Goal: Information Seeking & Learning: Check status

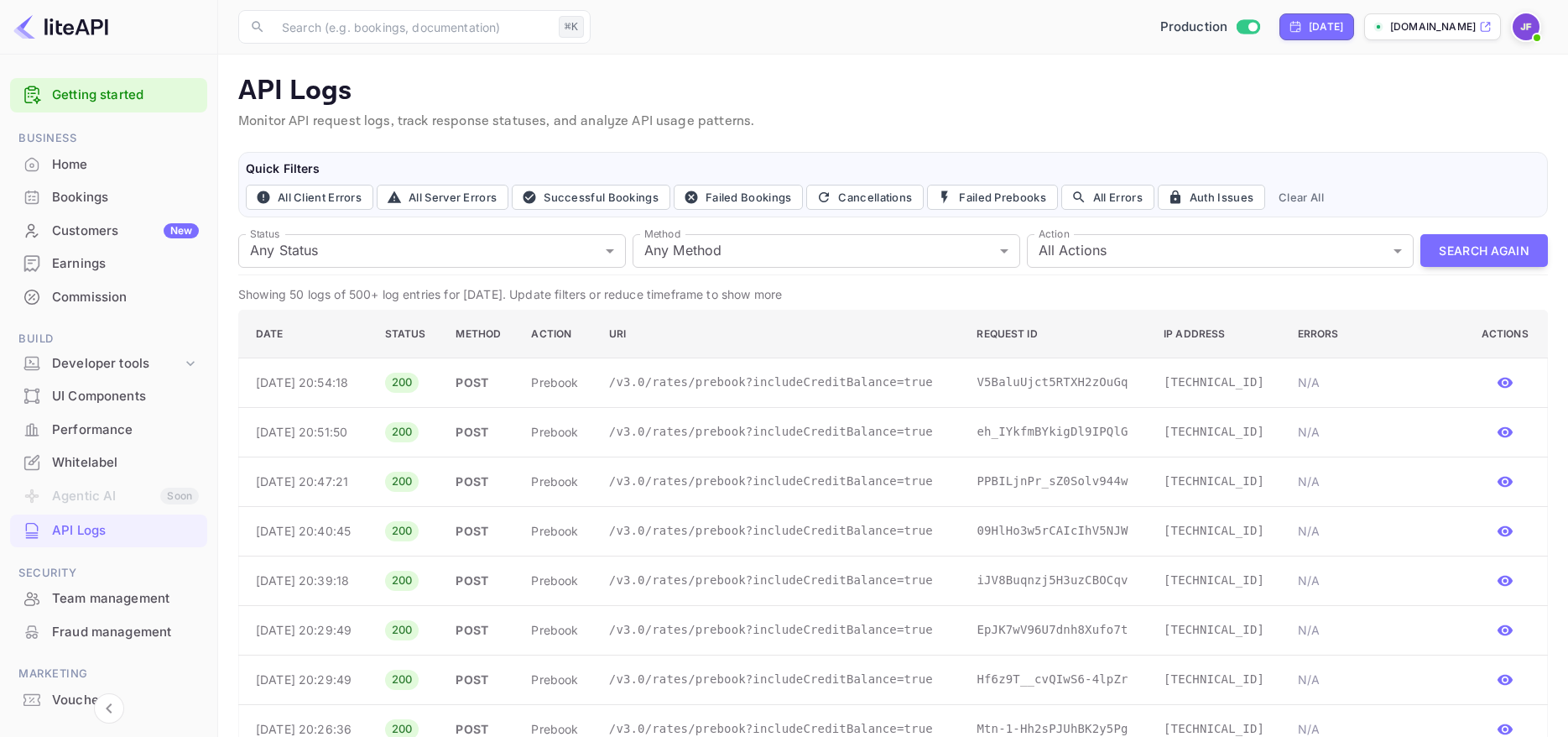
click at [109, 233] on div "Customers New" at bounding box center [125, 230] width 147 height 19
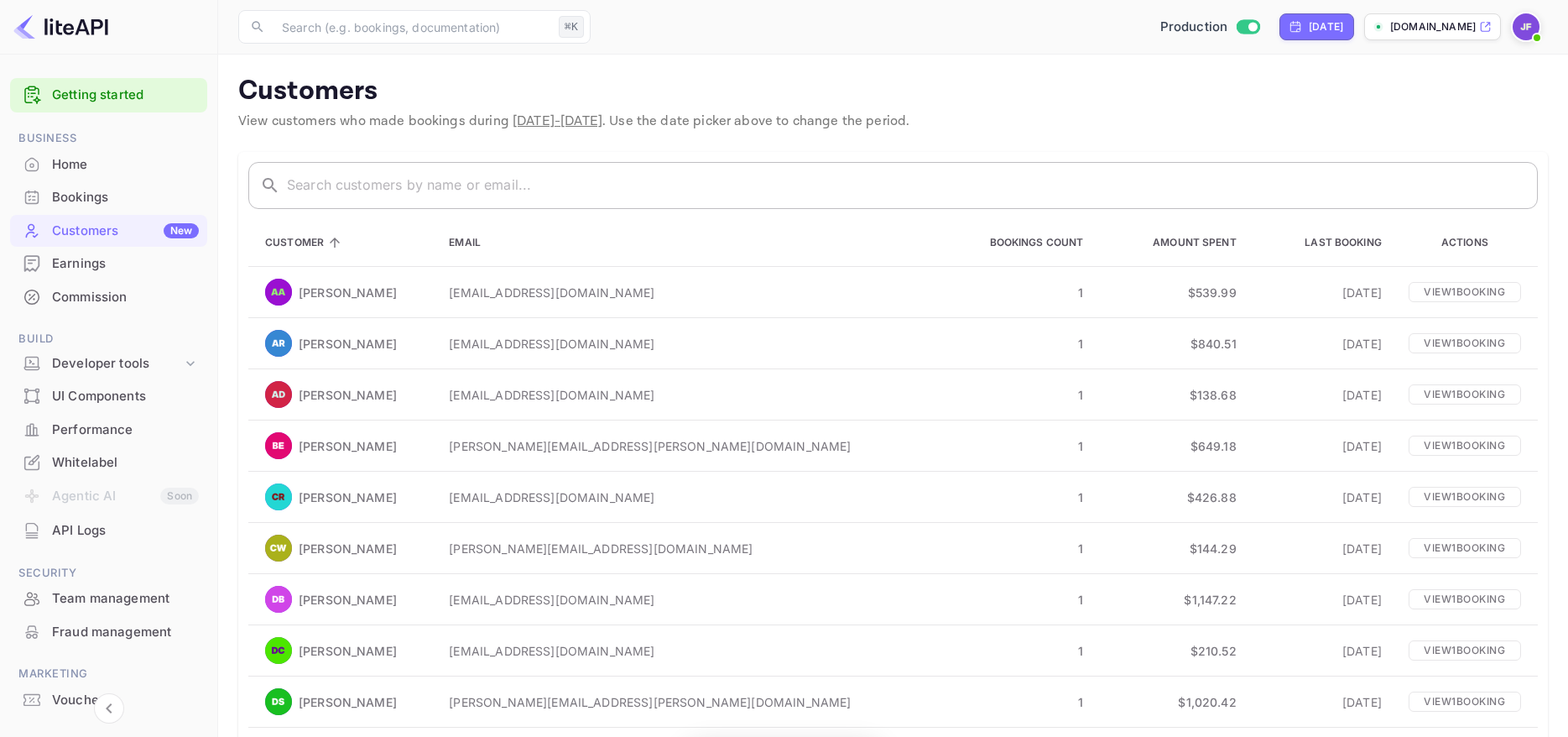
click at [347, 179] on input "text" at bounding box center [911, 184] width 1251 height 47
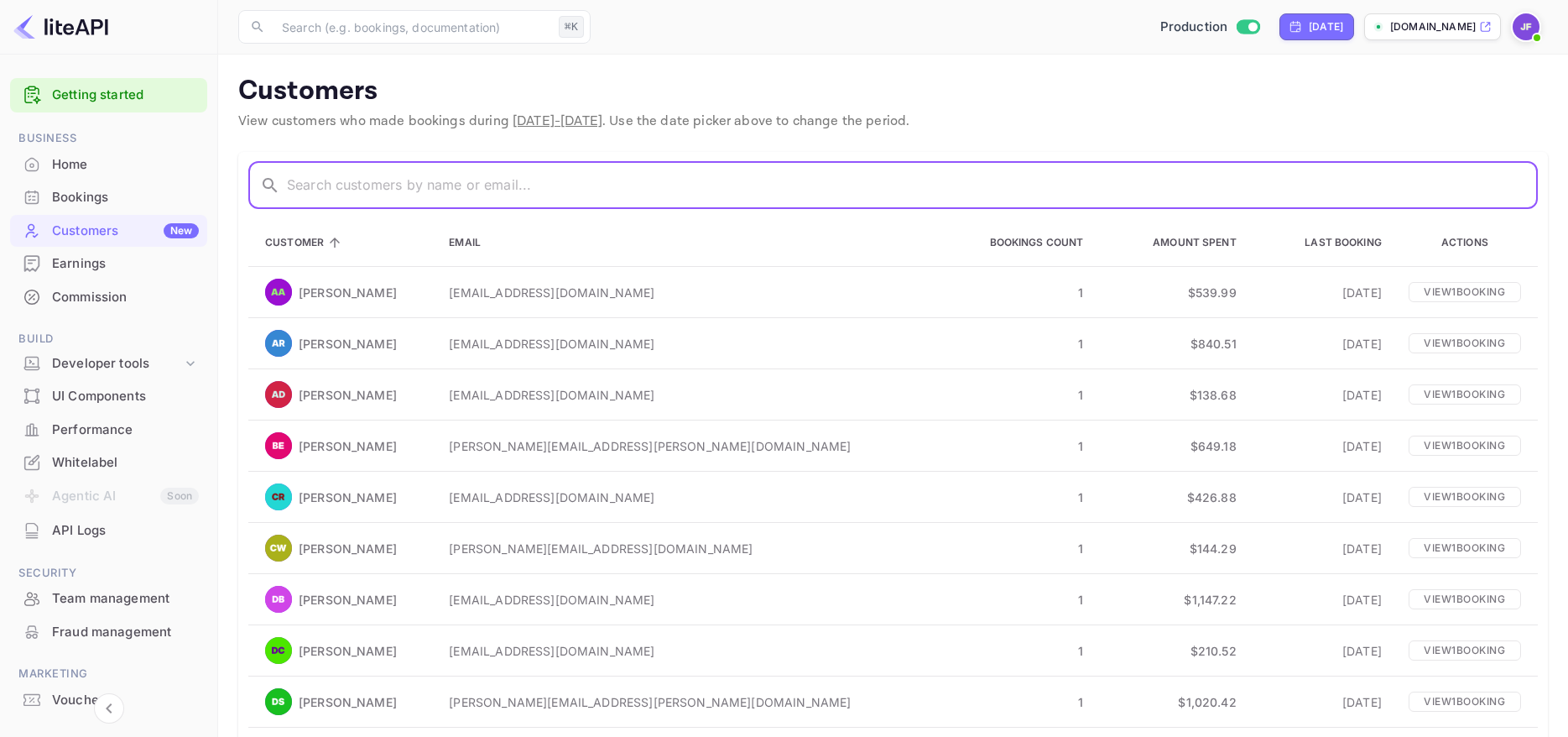
click at [348, 191] on input "text" at bounding box center [911, 184] width 1251 height 47
paste input "Amani"
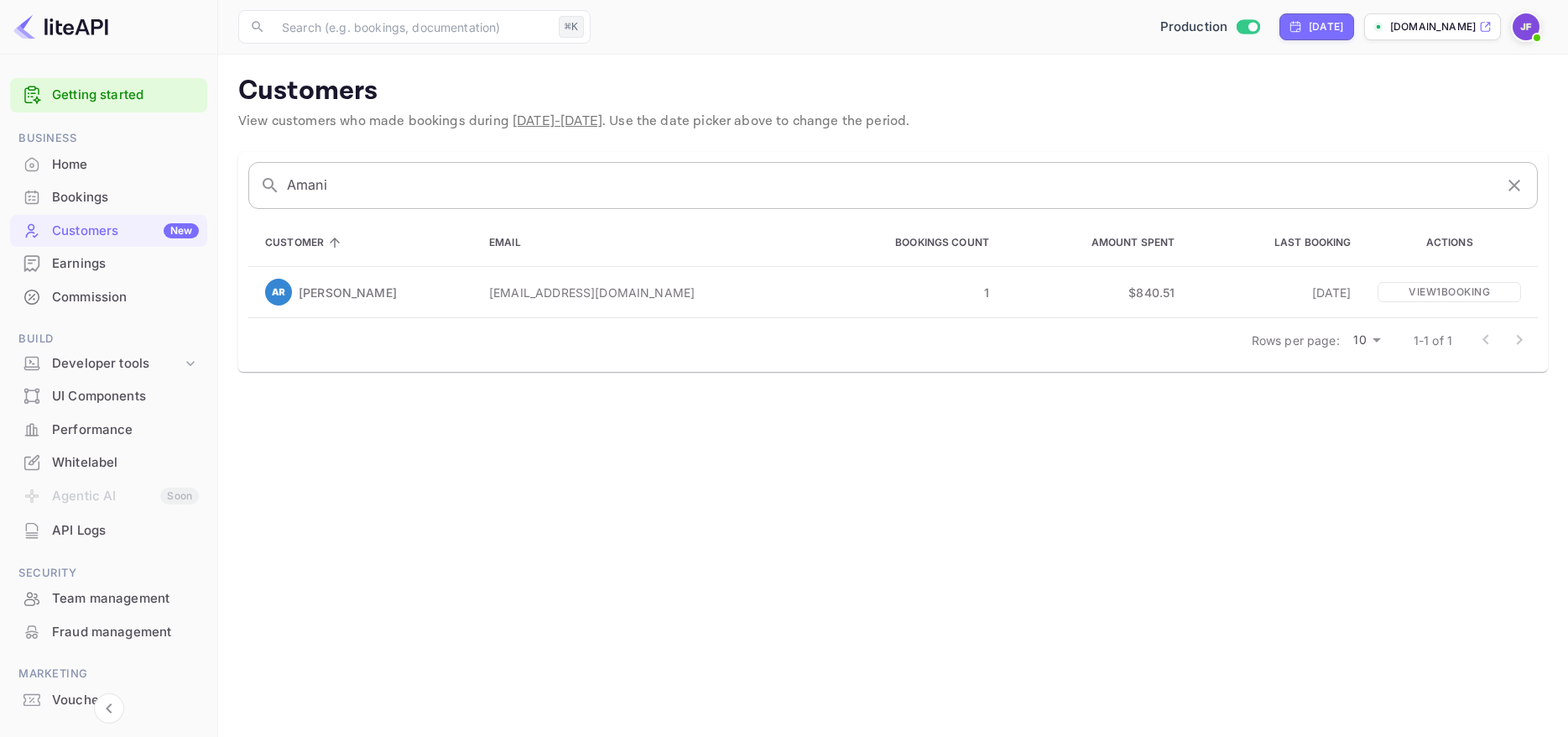
click at [194, 172] on div "Getting started Business Home Bookings Customers New Earnings Commission Build …" at bounding box center [784, 368] width 1568 height 737
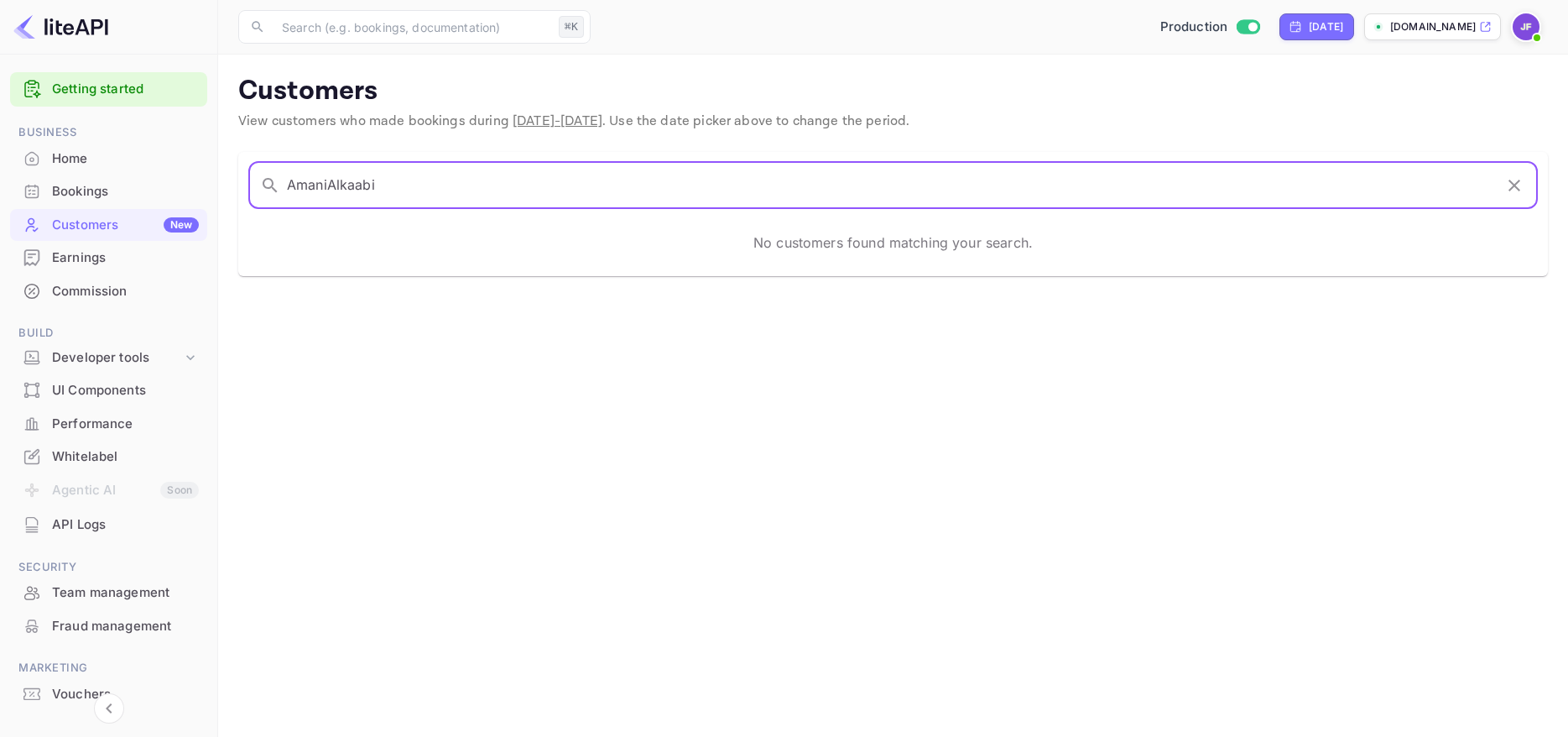
click at [351, 184] on input "AmaniAlkaabi" at bounding box center [890, 184] width 1206 height 47
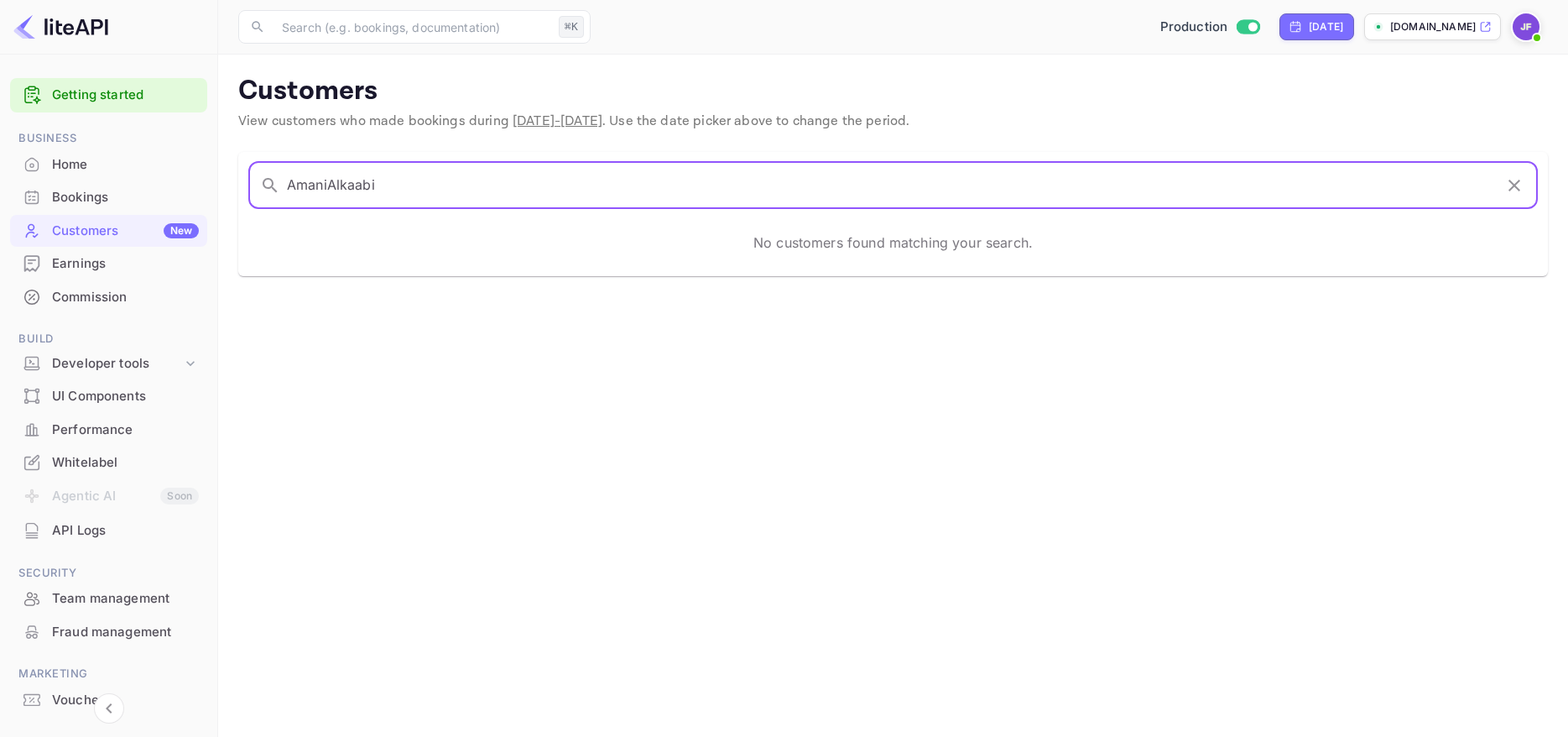
drag, startPoint x: 329, startPoint y: 186, endPoint x: 209, endPoint y: 178, distance: 120.3
click at [287, 178] on input "AmaniAlkaabi" at bounding box center [890, 184] width 1206 height 47
paste input "text"
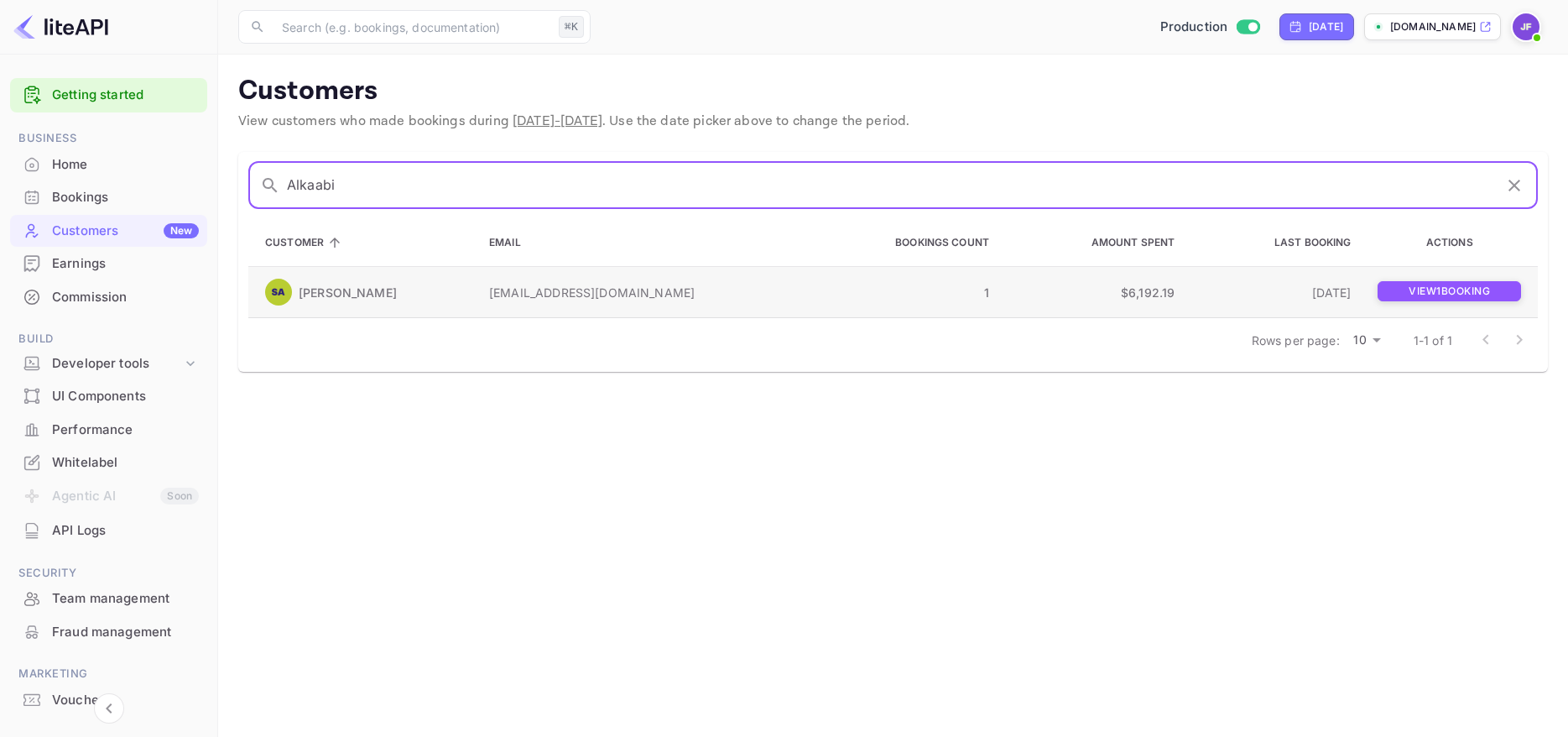
type input "Alkaabi"
click at [1412, 297] on p "View 1 booking" at bounding box center [1449, 291] width 144 height 20
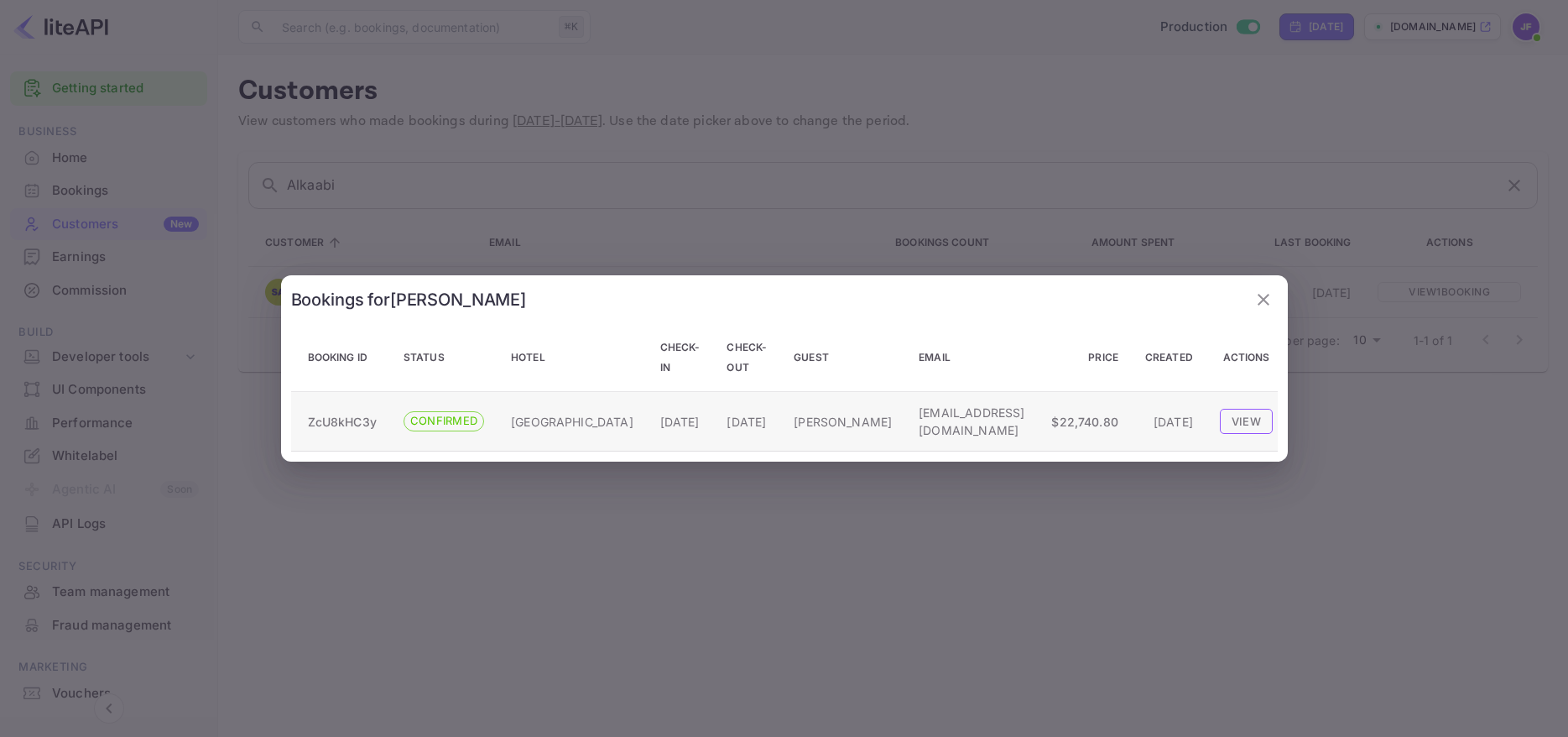
scroll to position [8, 0]
click at [1242, 417] on button "View" at bounding box center [1246, 421] width 53 height 25
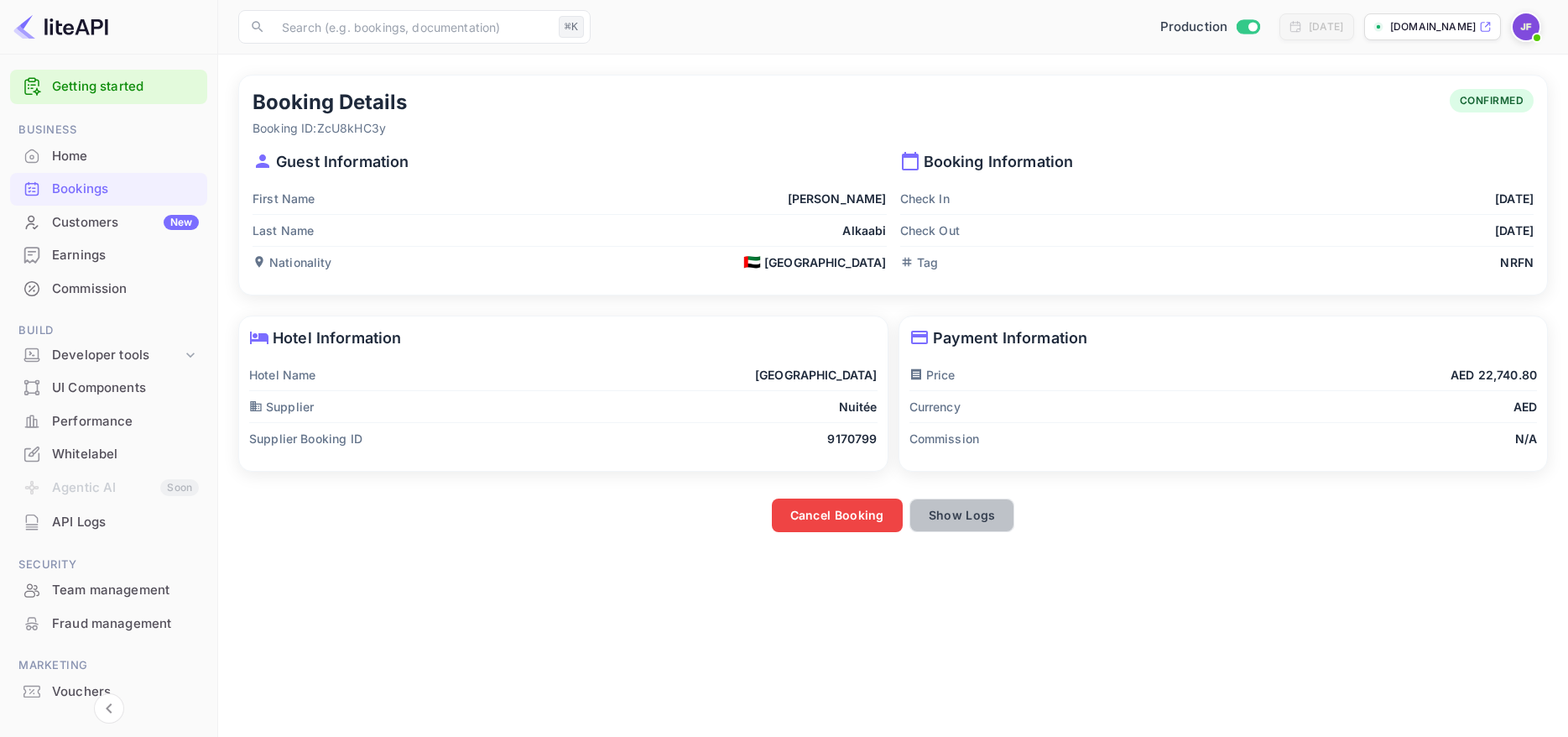
click at [972, 515] on button "Show Logs" at bounding box center [962, 515] width 106 height 34
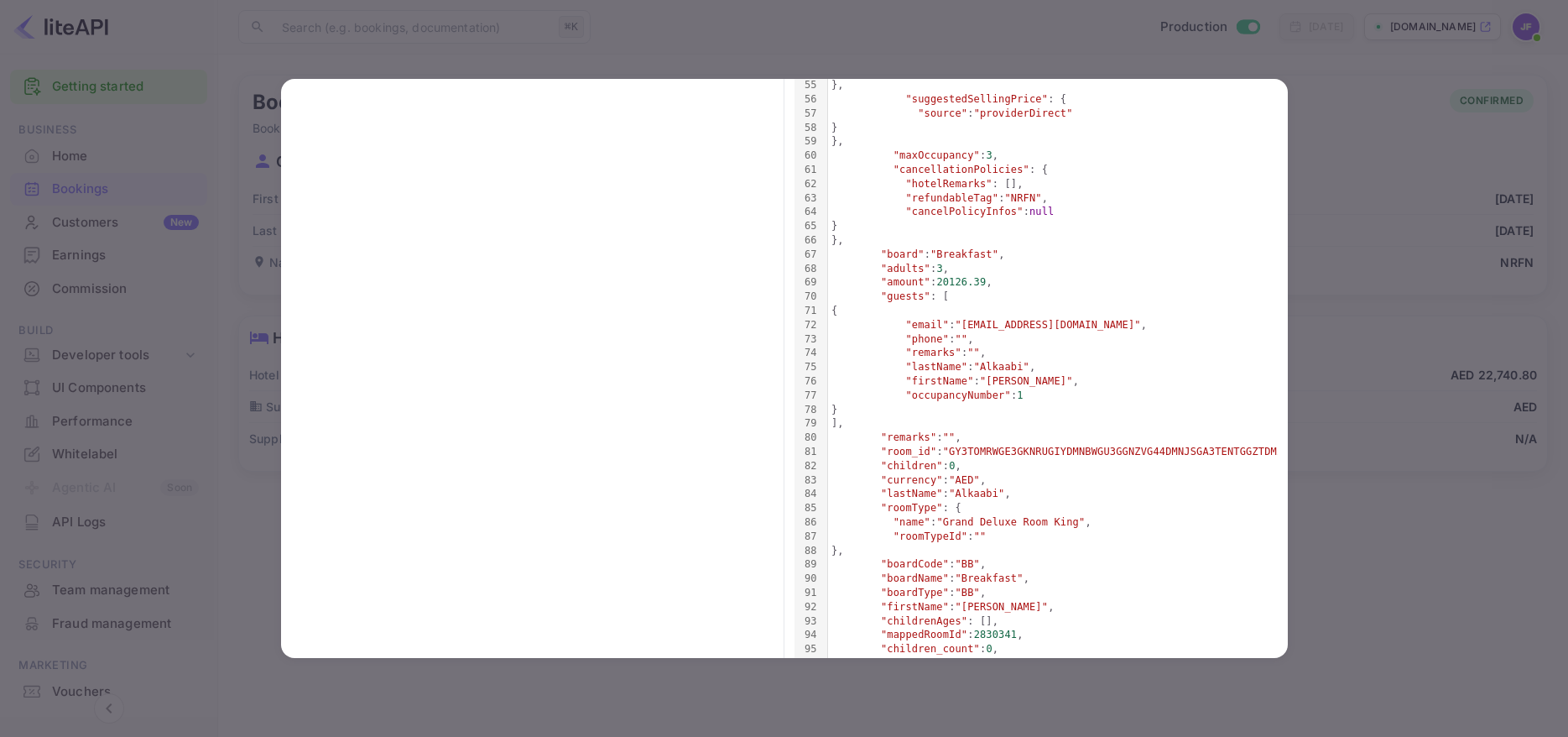
scroll to position [951, 0]
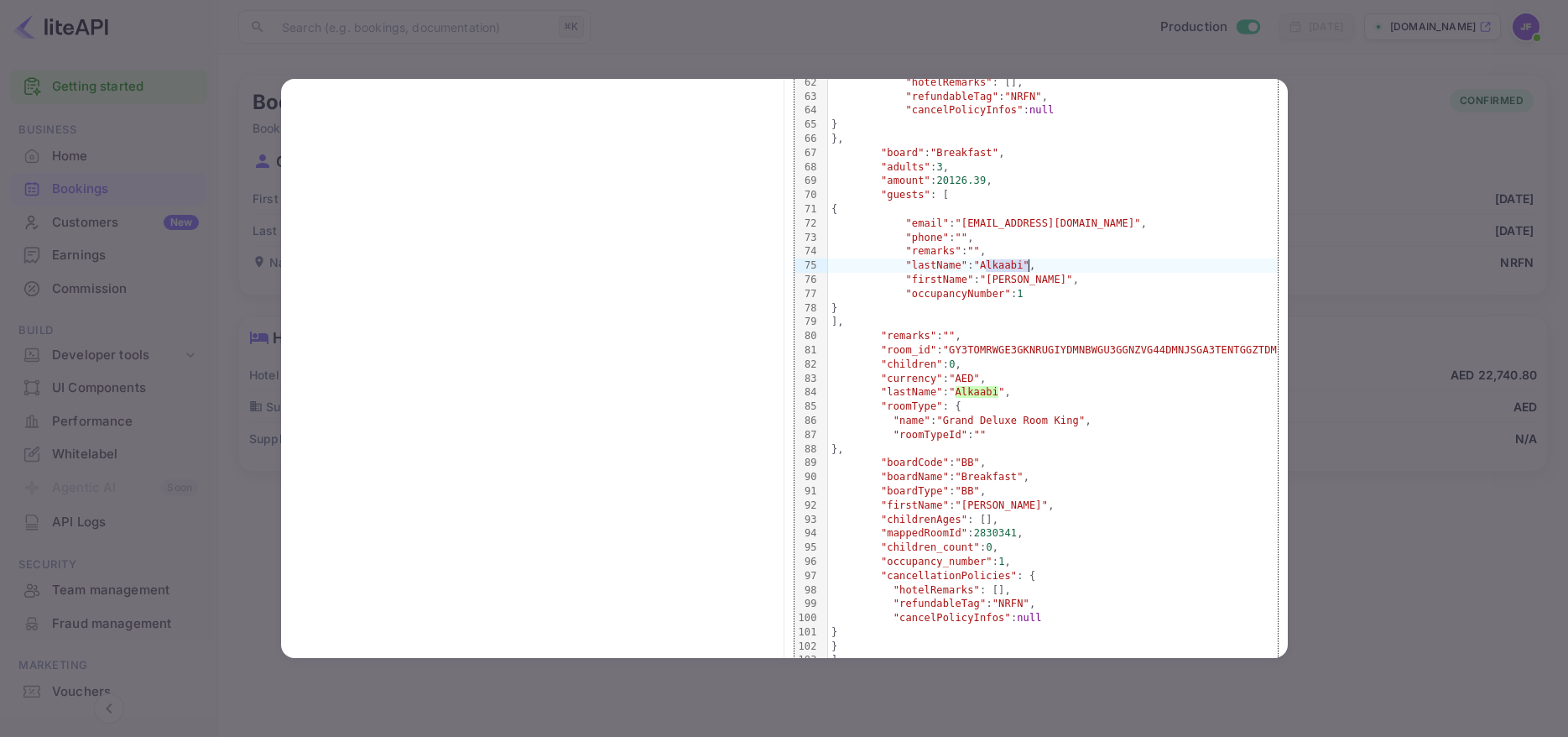
drag, startPoint x: 987, startPoint y: 264, endPoint x: 1027, endPoint y: 265, distance: 40.0
click at [1027, 265] on span ""Alkaabi"" at bounding box center [1002, 265] width 56 height 12
copy span "Alkaabi"
click at [1362, 107] on div at bounding box center [784, 368] width 1568 height 737
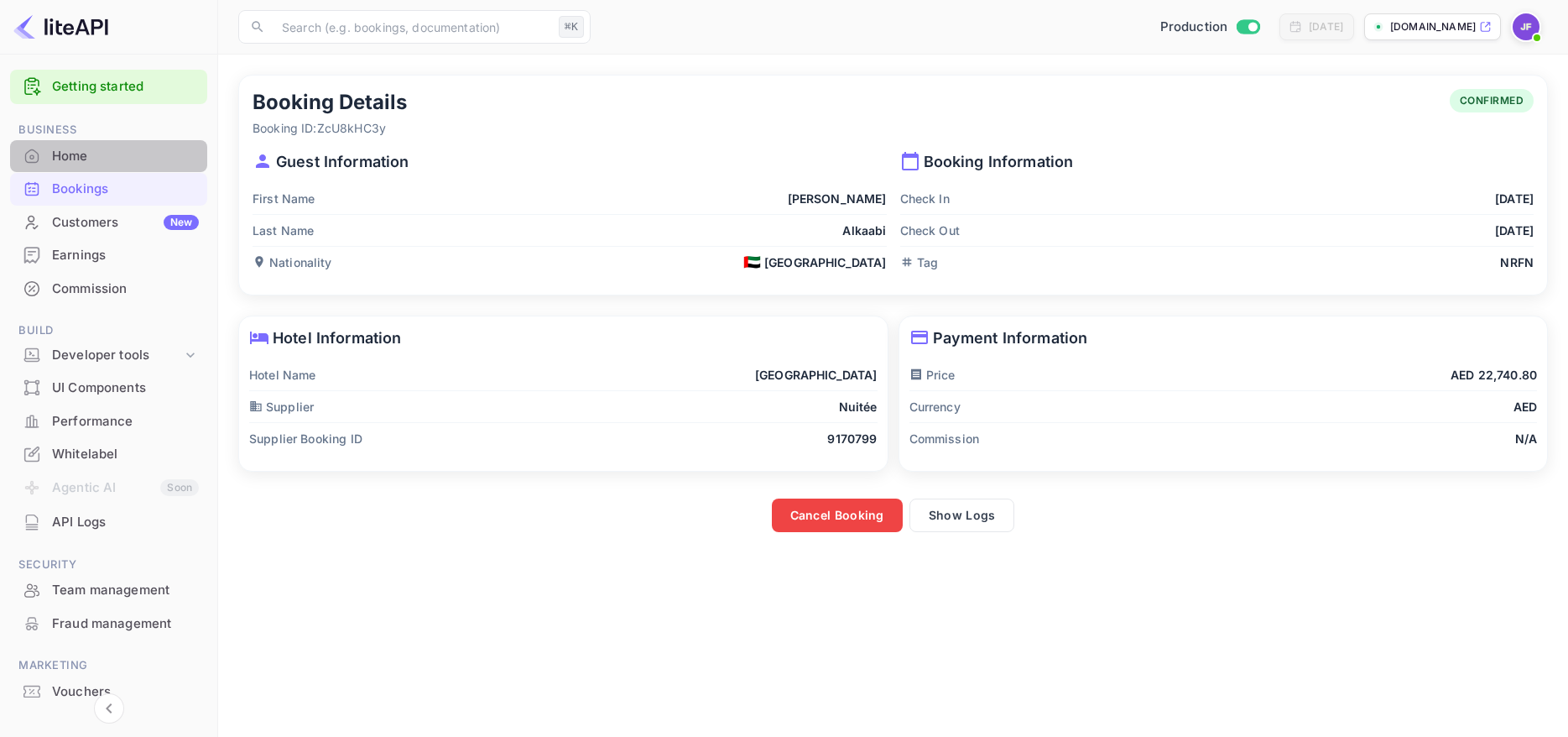
click at [77, 156] on div "Home" at bounding box center [125, 156] width 147 height 19
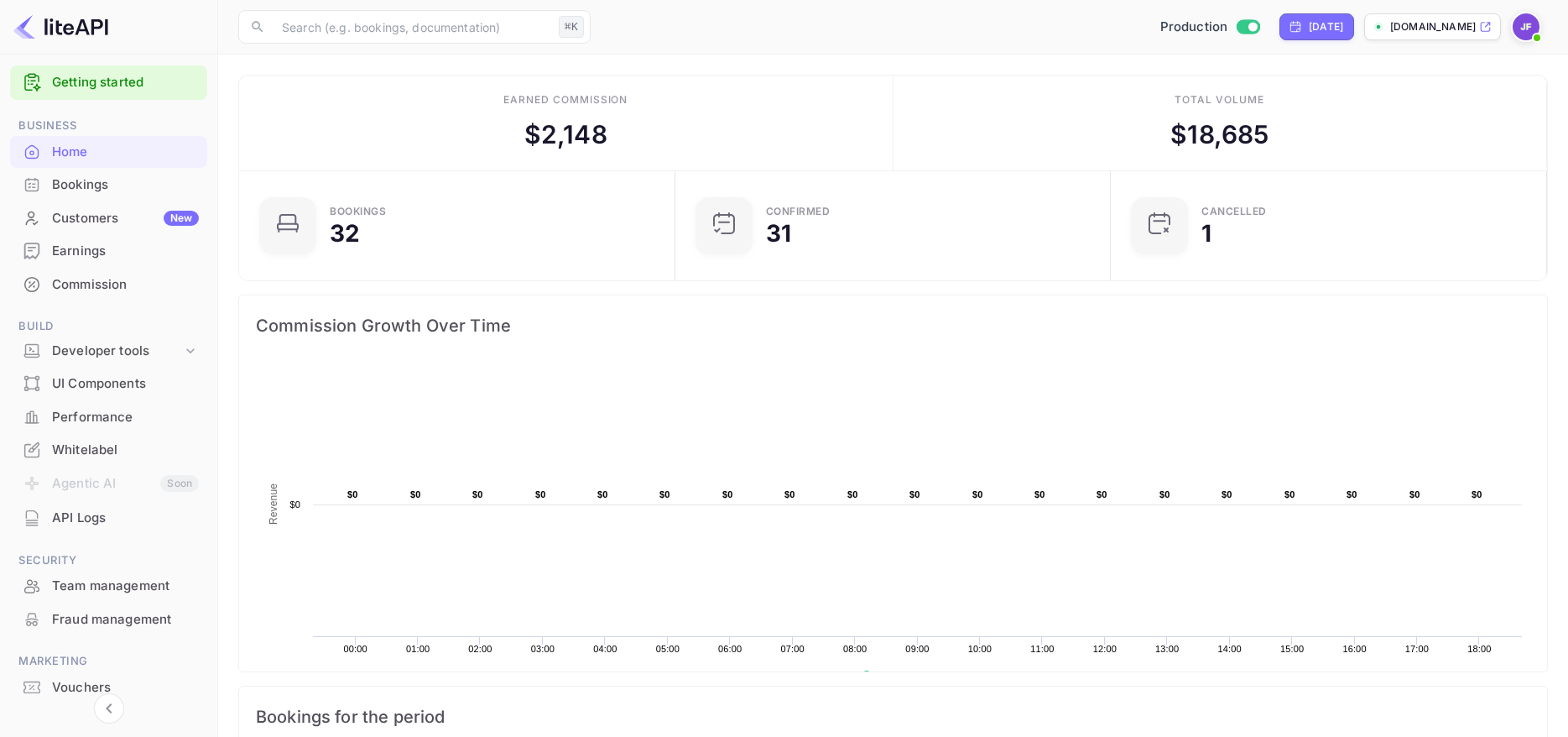
click at [79, 176] on div "Bookings" at bounding box center [108, 184] width 197 height 33
